Goal: Transaction & Acquisition: Subscribe to service/newsletter

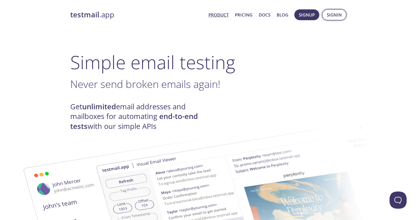
click at [332, 16] on span "Signin" at bounding box center [334, 14] width 15 height 7
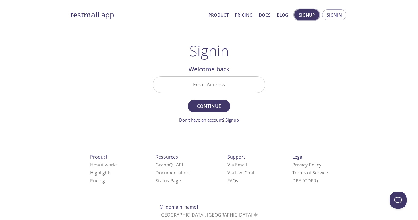
click at [309, 16] on span "Signup" at bounding box center [307, 14] width 16 height 7
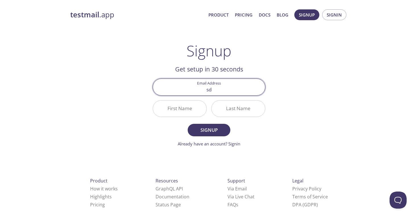
type input "s"
type input "[EMAIL_ADDRESS][DOMAIN_NAME]"
click at [173, 106] on input "First Name" at bounding box center [179, 108] width 53 height 16
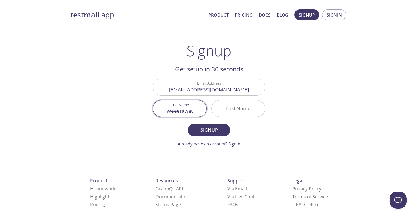
type input "Weeerawat"
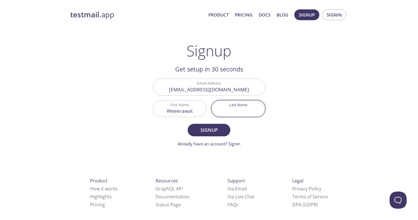
type input "p"
type input "ญ"
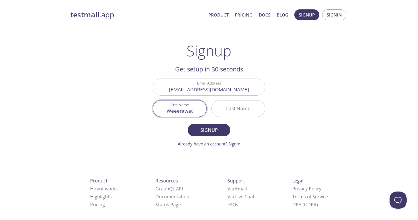
click at [163, 113] on input "Weeerawat" at bounding box center [179, 108] width 53 height 16
type input "[PERSON_NAME]"
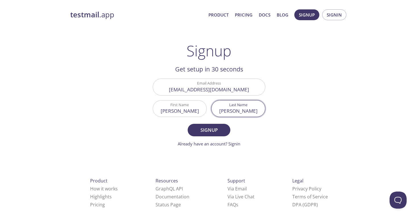
type input "[PERSON_NAME]"
click at [188, 124] on button "Signup" at bounding box center [209, 130] width 43 height 13
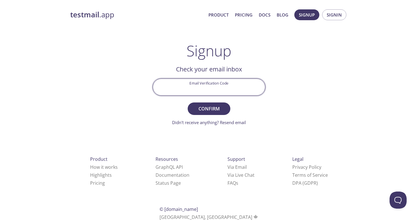
click at [186, 86] on input "Email Verification Code" at bounding box center [209, 87] width 112 height 16
paste input "JGVKVLQ"
type input "JGVKVLQ"
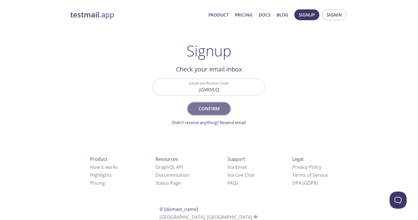
click at [216, 112] on span "Confirm" at bounding box center [209, 109] width 30 height 8
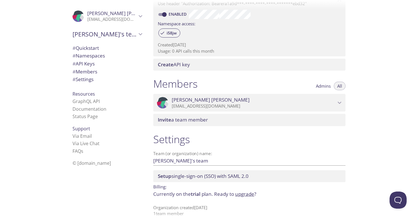
scroll to position [185, 0]
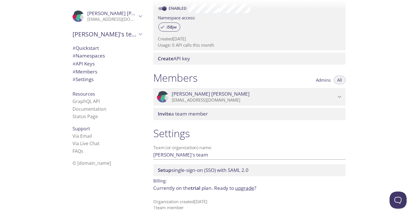
click at [242, 187] on link "upgrade" at bounding box center [244, 188] width 19 height 7
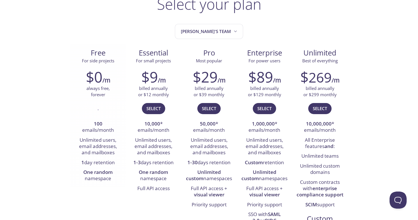
scroll to position [57, 0]
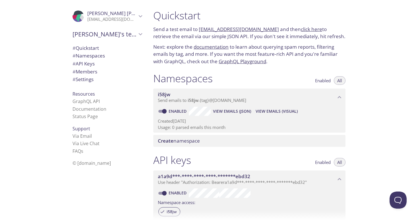
click at [82, 66] on span "# API Keys" at bounding box center [83, 63] width 22 height 7
click at [301, 29] on link "click here" at bounding box center [311, 29] width 21 height 7
drag, startPoint x: 198, startPoint y: 28, endPoint x: 269, endPoint y: 31, distance: 70.8
click at [269, 31] on p "Send a test email to [EMAIL_ADDRESS][DOMAIN_NAME] and then click here to retrie…" at bounding box center [249, 33] width 192 height 14
click at [198, 45] on link "documentation" at bounding box center [211, 46] width 35 height 7
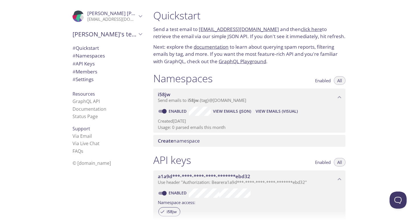
click at [196, 33] on p "Send a test email to [EMAIL_ADDRESS][DOMAIN_NAME] and then click here to retrie…" at bounding box center [249, 33] width 192 height 14
drag, startPoint x: 198, startPoint y: 27, endPoint x: 268, endPoint y: 27, distance: 69.7
click at [268, 27] on p "Send a test email to [EMAIL_ADDRESS][DOMAIN_NAME] and then click here to retrie…" at bounding box center [249, 33] width 192 height 14
click at [194, 38] on p "Send a test email to [EMAIL_ADDRESS][DOMAIN_NAME] and then click here to retrie…" at bounding box center [249, 33] width 192 height 14
drag, startPoint x: 199, startPoint y: 28, endPoint x: 268, endPoint y: 28, distance: 68.5
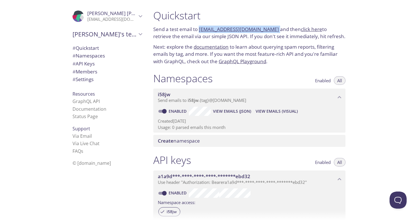
click at [268, 28] on p "Send a test email to [EMAIL_ADDRESS][DOMAIN_NAME] and then click here to retrie…" at bounding box center [249, 33] width 192 height 14
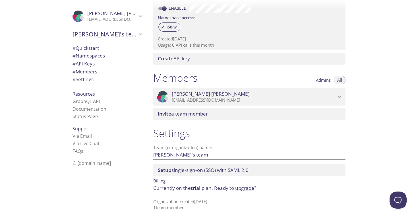
click at [241, 189] on link "upgrade" at bounding box center [244, 188] width 19 height 7
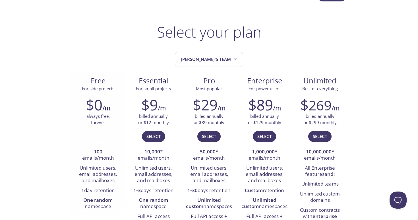
scroll to position [28, 0]
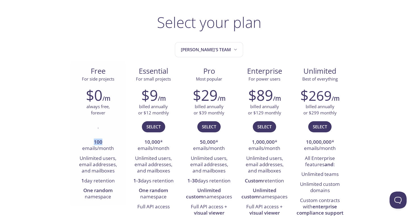
drag, startPoint x: 94, startPoint y: 141, endPoint x: 105, endPoint y: 141, distance: 11.7
click at [105, 141] on li "100 emails/month" at bounding box center [97, 145] width 47 height 16
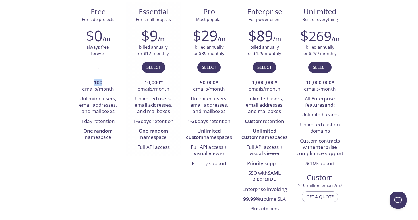
scroll to position [90, 0]
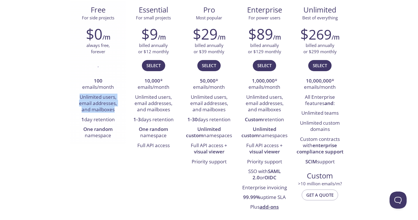
drag, startPoint x: 78, startPoint y: 96, endPoint x: 118, endPoint y: 111, distance: 41.8
click at [118, 111] on li "Unlimited users, email addresses, and mailboxes" at bounding box center [97, 103] width 47 height 22
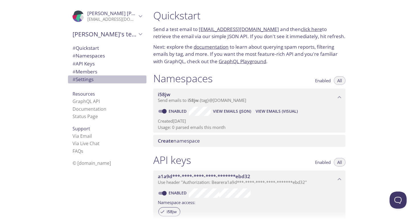
click at [78, 79] on span "# Settings" at bounding box center [82, 79] width 21 height 7
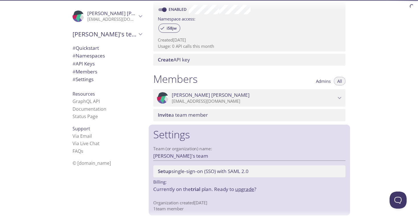
scroll to position [185, 0]
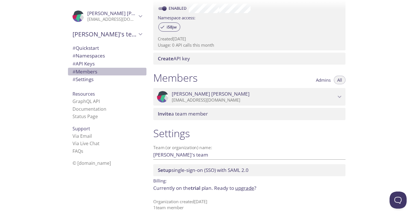
click at [80, 69] on span "# Members" at bounding box center [84, 71] width 25 height 7
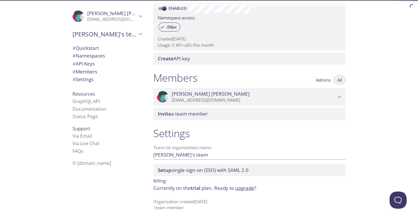
click at [82, 64] on span "# API Keys" at bounding box center [83, 63] width 22 height 7
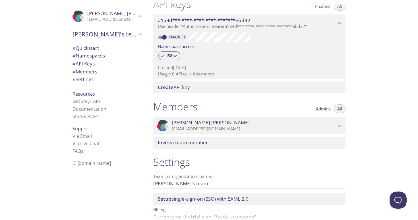
scroll to position [154, 0]
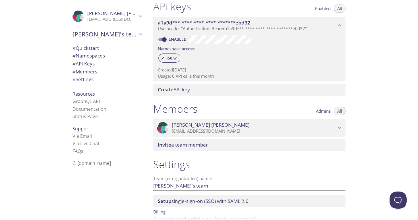
click at [85, 49] on span "# Quickstart" at bounding box center [85, 48] width 26 height 7
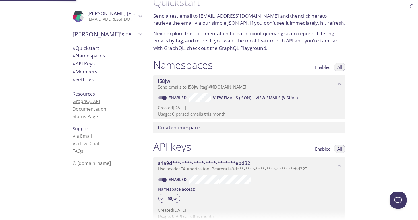
scroll to position [9, 0]
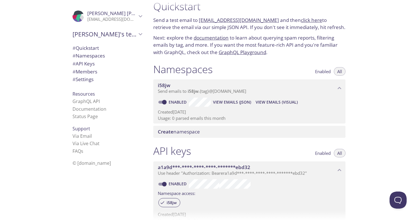
drag, startPoint x: 199, startPoint y: 20, endPoint x: 268, endPoint y: 20, distance: 69.1
click at [268, 20] on p "Send a test email to [EMAIL_ADDRESS][DOMAIN_NAME] and then click here to retrie…" at bounding box center [249, 23] width 192 height 14
copy link "[EMAIL_ADDRESS][DOMAIN_NAME]"
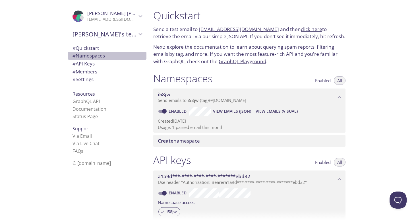
click at [81, 56] on span "# Namespaces" at bounding box center [88, 55] width 32 height 7
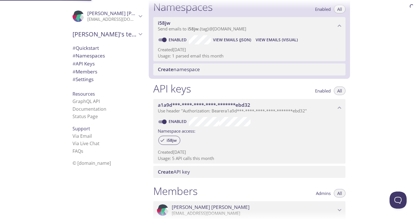
scroll to position [72, 0]
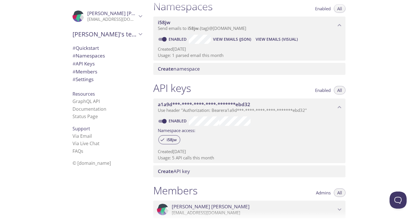
click at [171, 53] on p "Usage: 1 parsed email this month" at bounding box center [249, 55] width 183 height 6
click at [315, 28] on p "Send emails to i58jw . {tag} @inbox.testmail.app" at bounding box center [247, 29] width 178 height 6
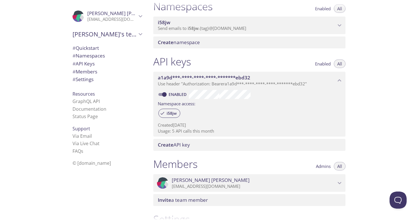
click at [315, 28] on p "Send emails to i58jw . {tag} @inbox.testmail.app" at bounding box center [247, 29] width 178 height 6
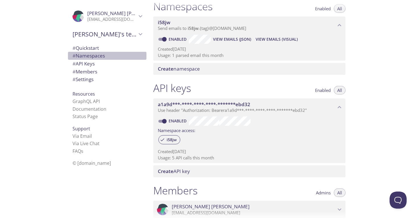
click at [80, 55] on span "# Namespaces" at bounding box center [88, 55] width 32 height 7
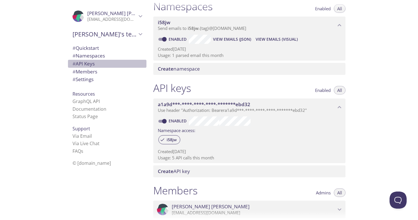
click at [81, 63] on span "# API Keys" at bounding box center [83, 63] width 22 height 7
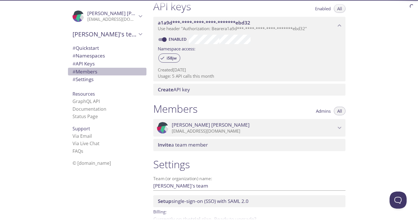
click at [81, 69] on span "# Members" at bounding box center [84, 71] width 25 height 7
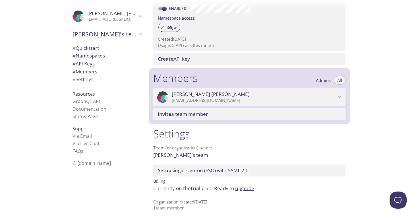
scroll to position [185, 0]
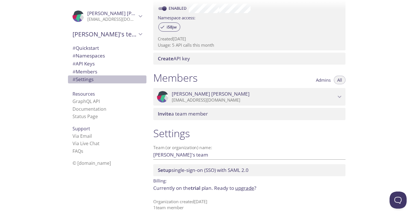
click at [80, 79] on span "# Settings" at bounding box center [82, 79] width 21 height 7
click at [81, 51] on div "# Quickstart" at bounding box center [107, 48] width 78 height 8
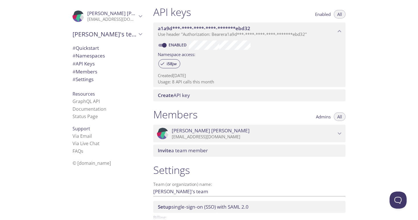
scroll to position [185, 0]
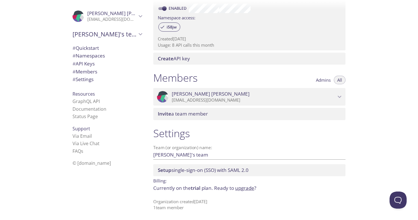
click at [241, 186] on link "upgrade" at bounding box center [244, 188] width 19 height 7
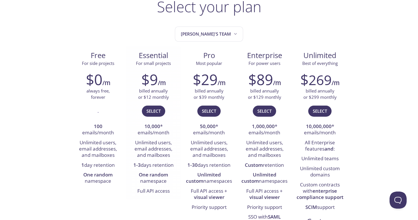
scroll to position [68, 0]
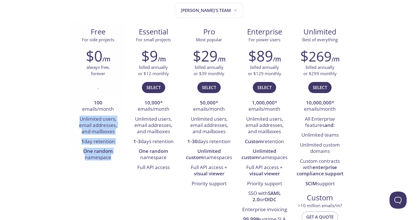
drag, startPoint x: 81, startPoint y: 116, endPoint x: 109, endPoint y: 161, distance: 53.4
click at [109, 161] on ul "100 emails/month Unlimited users, email addresses, and mailboxes 1 day retentio…" at bounding box center [97, 130] width 47 height 65
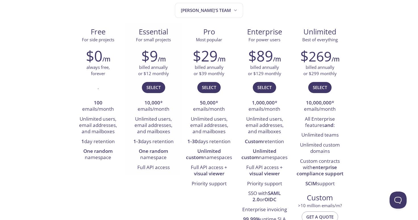
click at [159, 146] on li "One random namespace" at bounding box center [153, 154] width 47 height 16
drag, startPoint x: 81, startPoint y: 140, endPoint x: 119, endPoint y: 142, distance: 37.8
click at [119, 142] on li "1 day retention" at bounding box center [97, 142] width 47 height 10
drag, startPoint x: 102, startPoint y: 160, endPoint x: 76, endPoint y: 132, distance: 38.2
click at [76, 132] on ul "100 emails/month Unlimited users, email addresses, and mailboxes 1 day retentio…" at bounding box center [97, 130] width 47 height 65
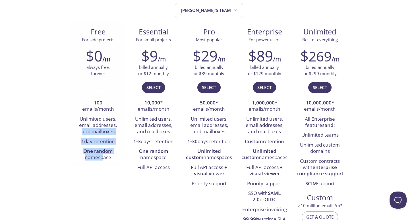
click at [76, 137] on li "1 day retention" at bounding box center [97, 142] width 47 height 10
drag, startPoint x: 80, startPoint y: 140, endPoint x: 116, endPoint y: 141, distance: 36.7
click at [116, 141] on li "1 day retention" at bounding box center [97, 142] width 47 height 10
copy li "1 day retention"
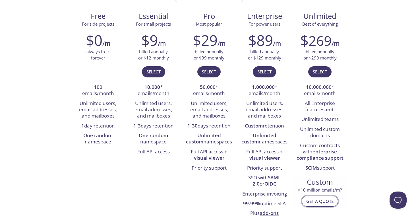
scroll to position [71, 0]
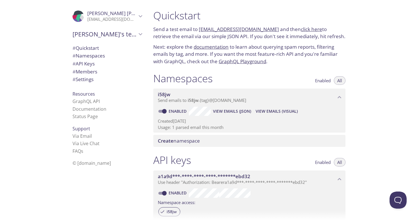
drag, startPoint x: 199, startPoint y: 29, endPoint x: 268, endPoint y: 29, distance: 68.8
click at [268, 29] on p "Send a test email to [EMAIL_ADDRESS][DOMAIN_NAME] and then click here to retrie…" at bounding box center [249, 33] width 192 height 14
copy link "[EMAIL_ADDRESS][DOMAIN_NAME]"
click at [235, 63] on link "GraphQL Playground" at bounding box center [242, 61] width 47 height 7
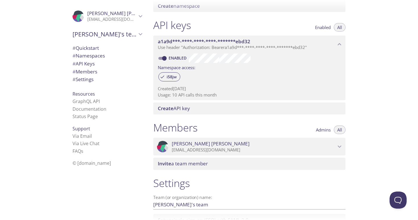
scroll to position [185, 0]
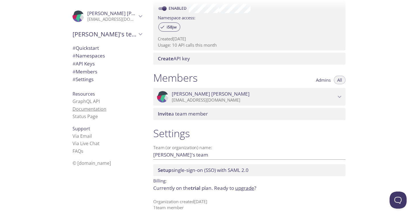
click at [79, 107] on link "Documentation" at bounding box center [89, 109] width 34 height 6
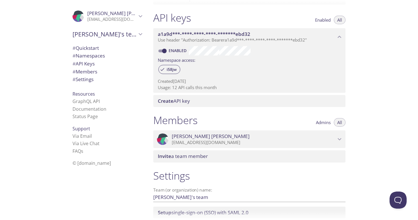
scroll to position [141, 0]
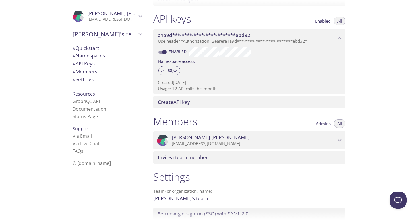
drag, startPoint x: 173, startPoint y: 90, endPoint x: 192, endPoint y: 90, distance: 19.3
click at [192, 90] on p "Usage: 12 API calls this month" at bounding box center [249, 89] width 183 height 6
click at [83, 81] on span "# Settings" at bounding box center [82, 79] width 21 height 7
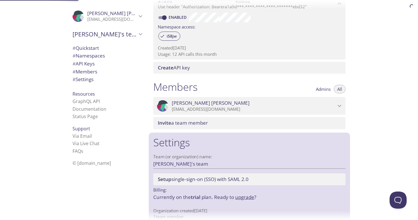
scroll to position [185, 0]
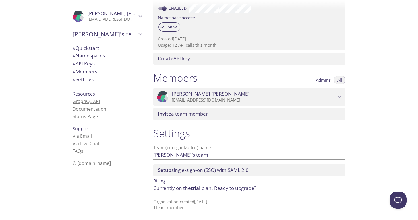
click at [85, 102] on link "GraphQL API" at bounding box center [85, 101] width 27 height 6
click at [83, 110] on link "Documentation" at bounding box center [89, 109] width 34 height 6
click at [242, 188] on link "upgrade" at bounding box center [244, 188] width 19 height 7
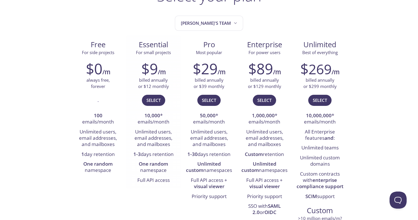
scroll to position [67, 0]
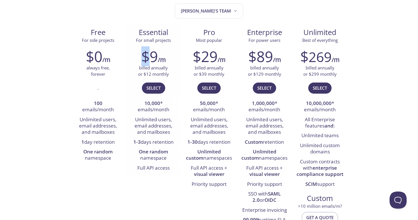
drag, startPoint x: 144, startPoint y: 58, endPoint x: 155, endPoint y: 58, distance: 10.2
click at [155, 58] on h2 "$9" at bounding box center [149, 56] width 16 height 17
click at [85, 58] on div "$0 /m" at bounding box center [97, 56] width 47 height 17
drag, startPoint x: 85, startPoint y: 51, endPoint x: 85, endPoint y: 146, distance: 95.0
click at [85, 146] on div "$0 /m always free, forever . 100 emails/month Unlimited users, email addresses,…" at bounding box center [97, 105] width 55 height 123
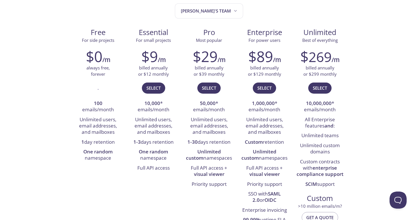
drag, startPoint x: 95, startPoint y: 105, endPoint x: 104, endPoint y: 105, distance: 9.7
click at [104, 105] on li "100 emails/month" at bounding box center [97, 107] width 47 height 16
drag, startPoint x: 79, startPoint y: 119, endPoint x: 112, endPoint y: 121, distance: 32.8
click at [112, 121] on li "Unlimited users, email addresses, and mailboxes" at bounding box center [97, 126] width 47 height 22
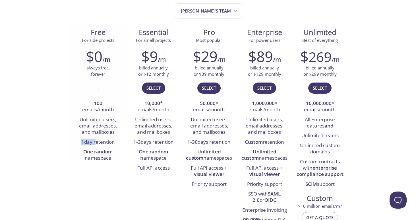
drag, startPoint x: 78, startPoint y: 142, endPoint x: 94, endPoint y: 143, distance: 16.0
click at [94, 143] on li "1 day retention" at bounding box center [97, 142] width 47 height 10
click at [82, 144] on strong "1" at bounding box center [82, 141] width 3 height 7
drag, startPoint x: 80, startPoint y: 143, endPoint x: 119, endPoint y: 144, distance: 39.0
click at [119, 144] on li "1 day retention" at bounding box center [97, 142] width 47 height 10
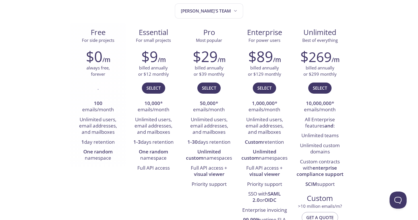
click at [81, 144] on strong "1" at bounding box center [82, 141] width 3 height 7
drag, startPoint x: 78, startPoint y: 144, endPoint x: 111, endPoint y: 148, distance: 33.0
click at [111, 148] on ul "100 emails/month Unlimited users, email addresses, and mailboxes 1 day retentio…" at bounding box center [97, 131] width 47 height 65
click at [76, 144] on li "1 day retention" at bounding box center [97, 142] width 47 height 10
drag, startPoint x: 77, startPoint y: 144, endPoint x: 115, endPoint y: 144, distance: 38.4
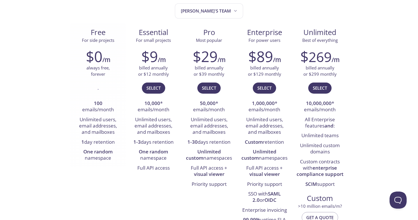
click at [116, 144] on li "1 day retention" at bounding box center [97, 142] width 47 height 10
drag, startPoint x: 93, startPoint y: 103, endPoint x: 116, endPoint y: 112, distance: 25.3
click at [117, 112] on li "100 emails/month" at bounding box center [97, 107] width 47 height 16
click at [88, 114] on li "100 emails/month" at bounding box center [97, 107] width 47 height 16
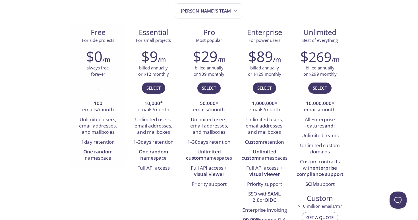
click at [88, 114] on li "100 emails/month" at bounding box center [97, 107] width 47 height 16
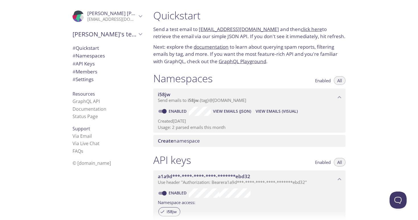
drag, startPoint x: 172, startPoint y: 127, endPoint x: 214, endPoint y: 130, distance: 42.5
click at [214, 130] on p "Usage: 2 parsed emails this month" at bounding box center [249, 127] width 183 height 6
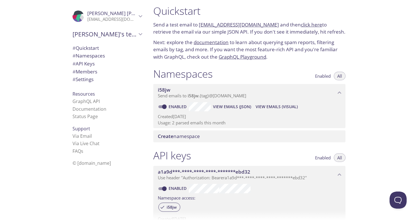
drag, startPoint x: 170, startPoint y: 123, endPoint x: 177, endPoint y: 123, distance: 7.1
click at [177, 123] on p "Usage: 2 parsed emails this month" at bounding box center [249, 123] width 183 height 6
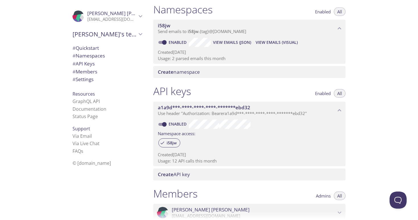
scroll to position [73, 0]
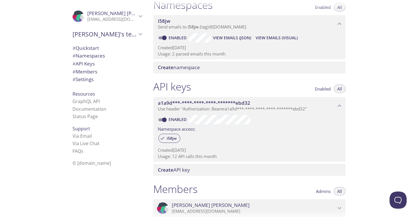
drag, startPoint x: 163, startPoint y: 157, endPoint x: 213, endPoint y: 157, distance: 50.3
click at [213, 157] on p "Usage: 12 API calls this month" at bounding box center [249, 156] width 183 height 6
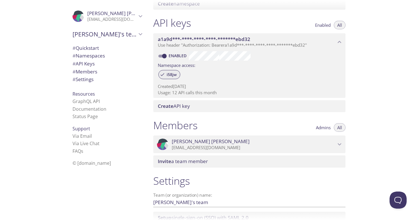
scroll to position [185, 0]
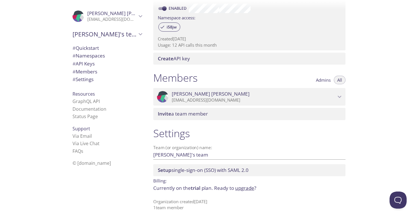
click at [241, 191] on link "upgrade" at bounding box center [244, 188] width 19 height 7
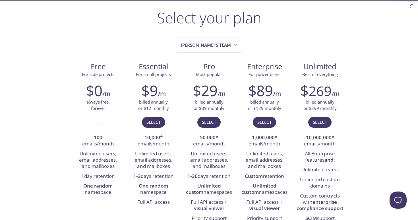
scroll to position [115, 0]
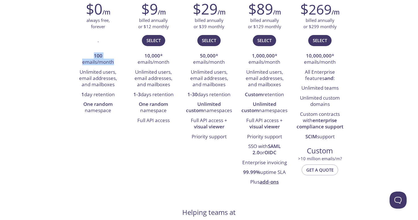
drag, startPoint x: 88, startPoint y: 57, endPoint x: 115, endPoint y: 67, distance: 28.9
click at [115, 67] on ul "100 emails/month Unlimited users, email addresses, and mailboxes 1 day retentio…" at bounding box center [97, 83] width 47 height 65
drag, startPoint x: 81, startPoint y: 94, endPoint x: 120, endPoint y: 93, distance: 38.9
click at [120, 93] on li "1 day retention" at bounding box center [97, 95] width 47 height 10
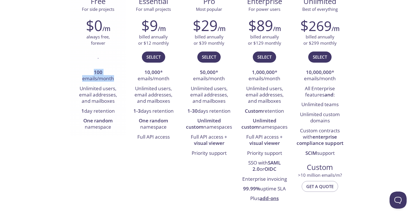
scroll to position [90, 0]
